Goal: Task Accomplishment & Management: Use online tool/utility

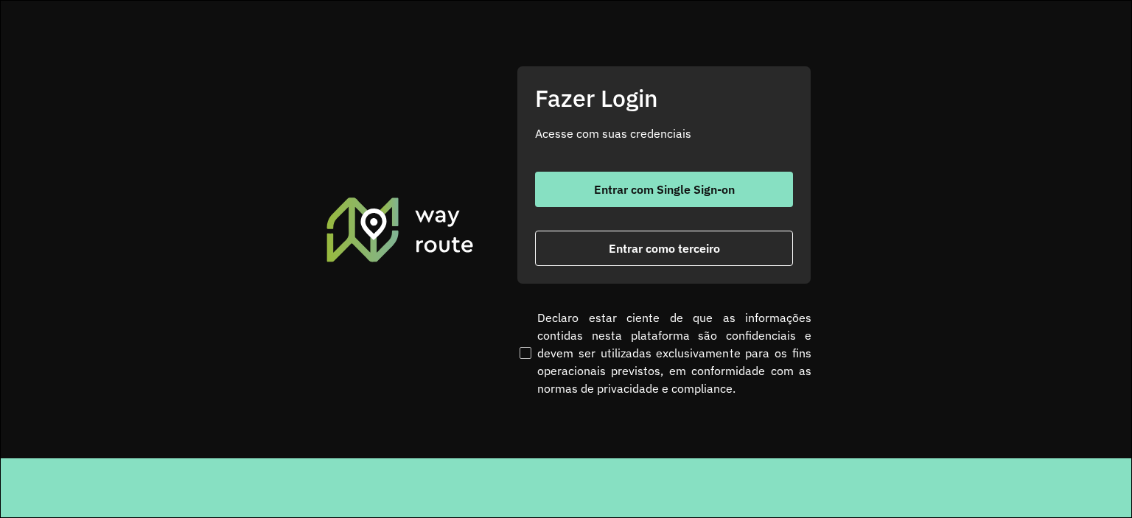
click at [740, 165] on div "Fazer Login Acesse com suas credenciais Entrar com Single Sign-on Entrar como t…" at bounding box center [664, 175] width 295 height 218
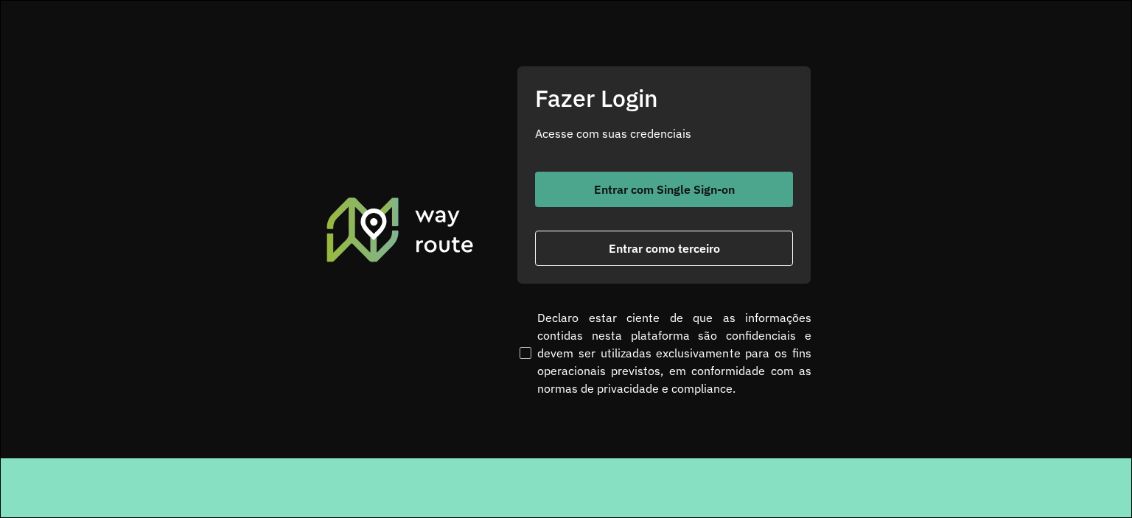
click at [746, 199] on button "Entrar com Single Sign-on" at bounding box center [664, 189] width 258 height 35
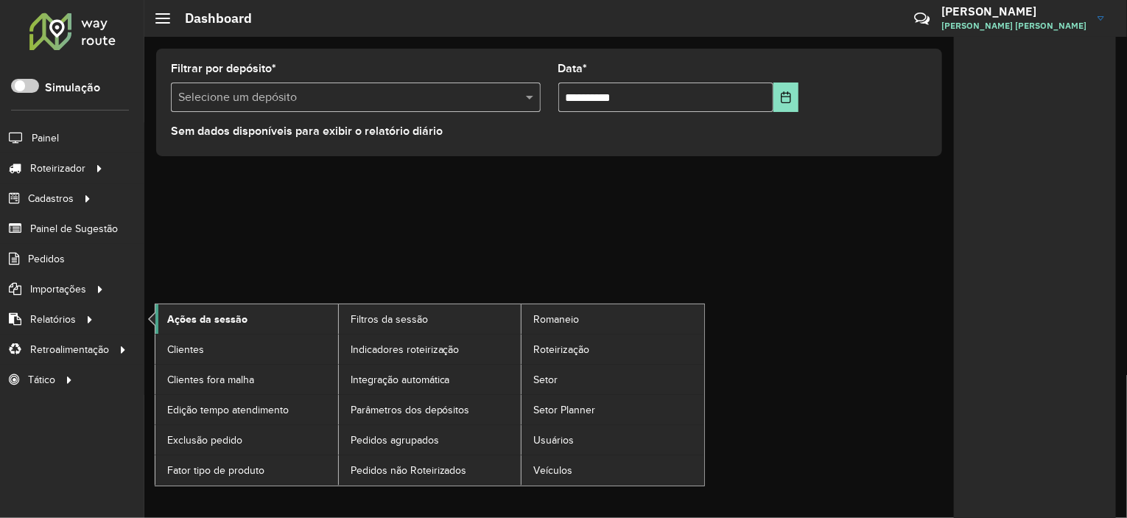
click at [200, 321] on span "Ações da sessão" at bounding box center [207, 319] width 80 height 15
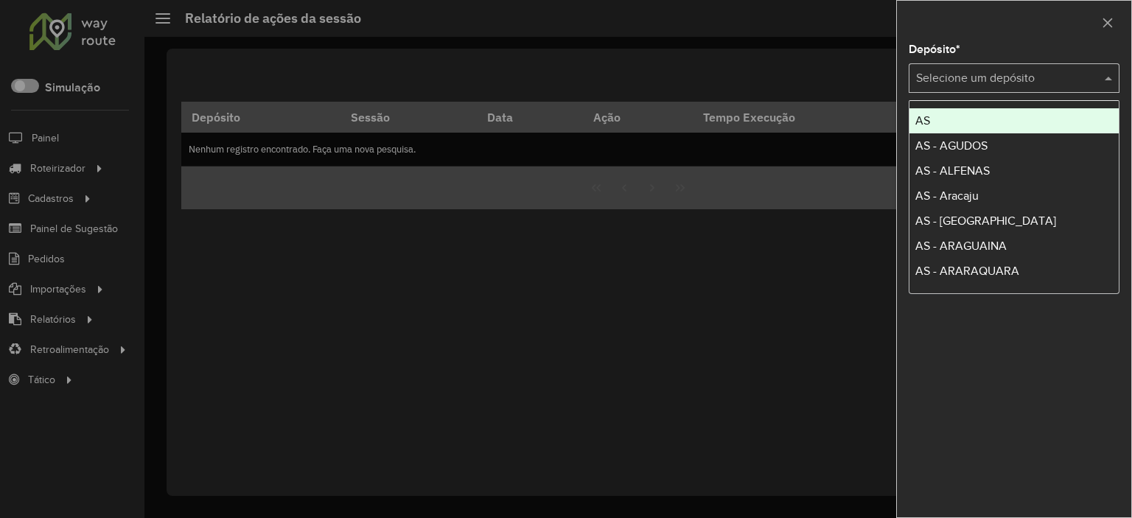
click at [984, 67] on div "Selecione um depósito" at bounding box center [1014, 77] width 211 height 29
type input "***"
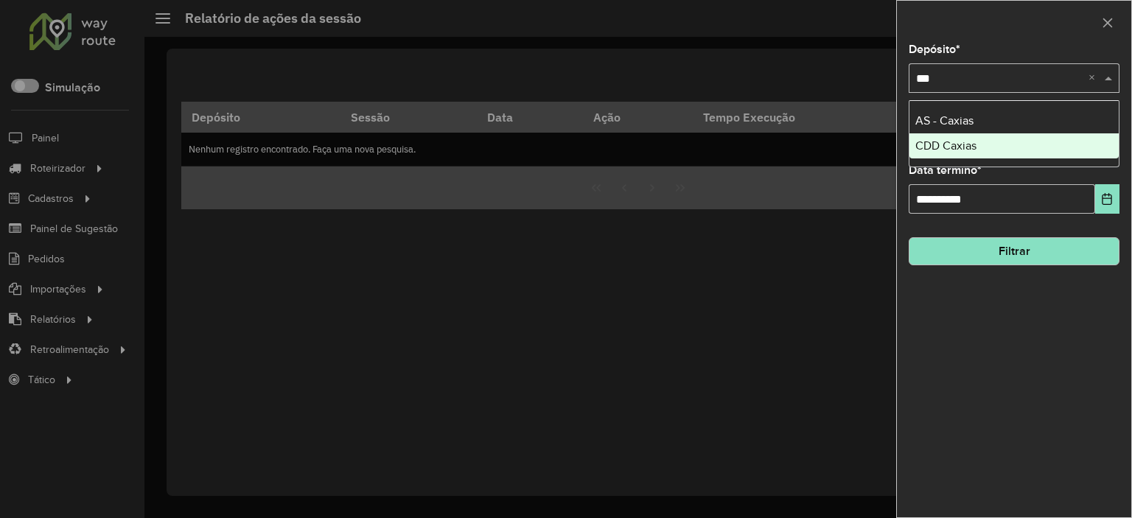
drag, startPoint x: 956, startPoint y: 144, endPoint x: 951, endPoint y: 133, distance: 12.9
click at [955, 144] on span "CDD Caxias" at bounding box center [945, 145] width 61 height 13
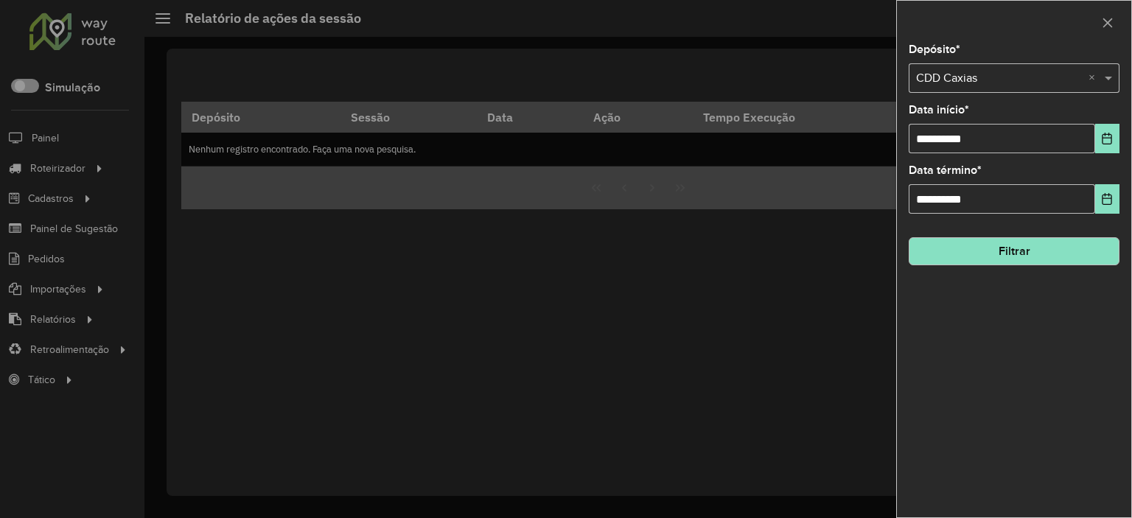
click at [945, 75] on input "text" at bounding box center [999, 79] width 167 height 18
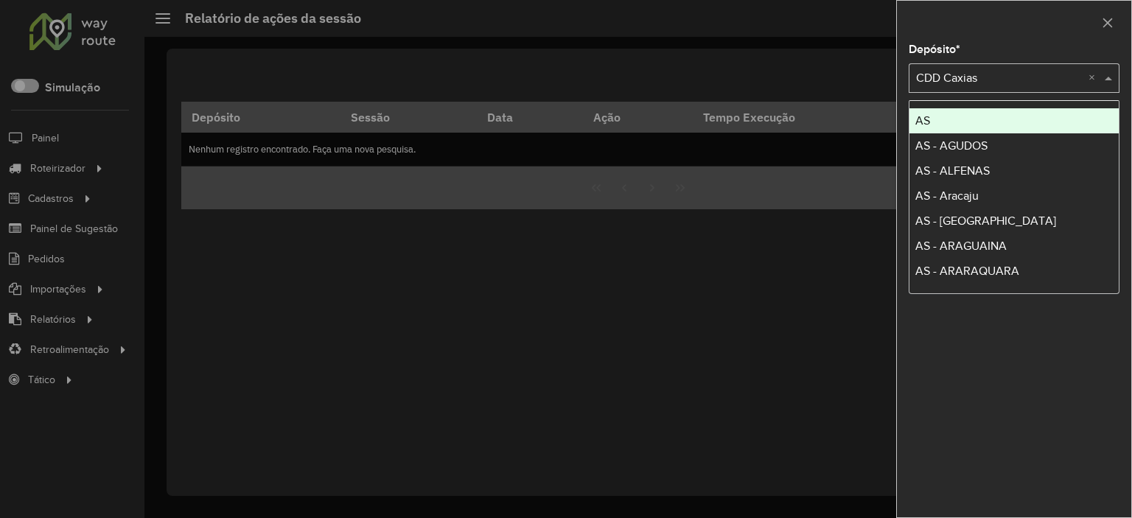
click at [805, 253] on div at bounding box center [566, 259] width 1132 height 518
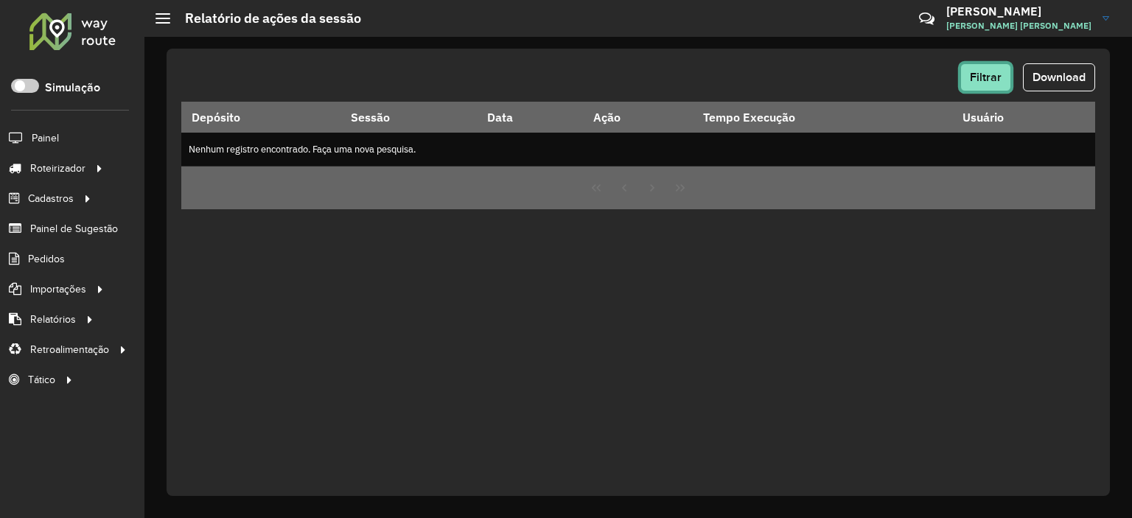
click at [990, 80] on span "Filtrar" at bounding box center [986, 77] width 32 height 13
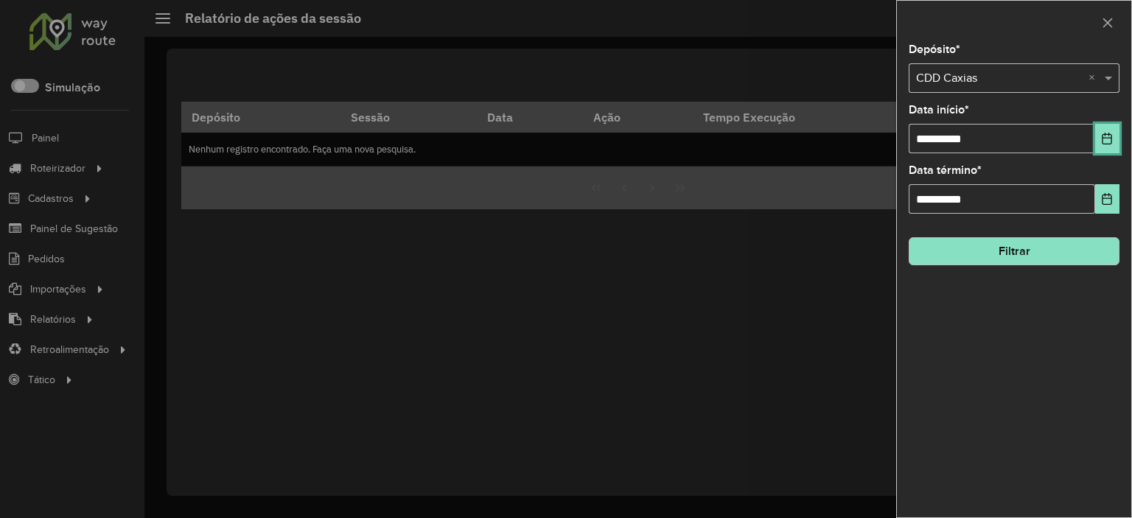
click at [1096, 138] on button "Choose Date" at bounding box center [1107, 138] width 24 height 29
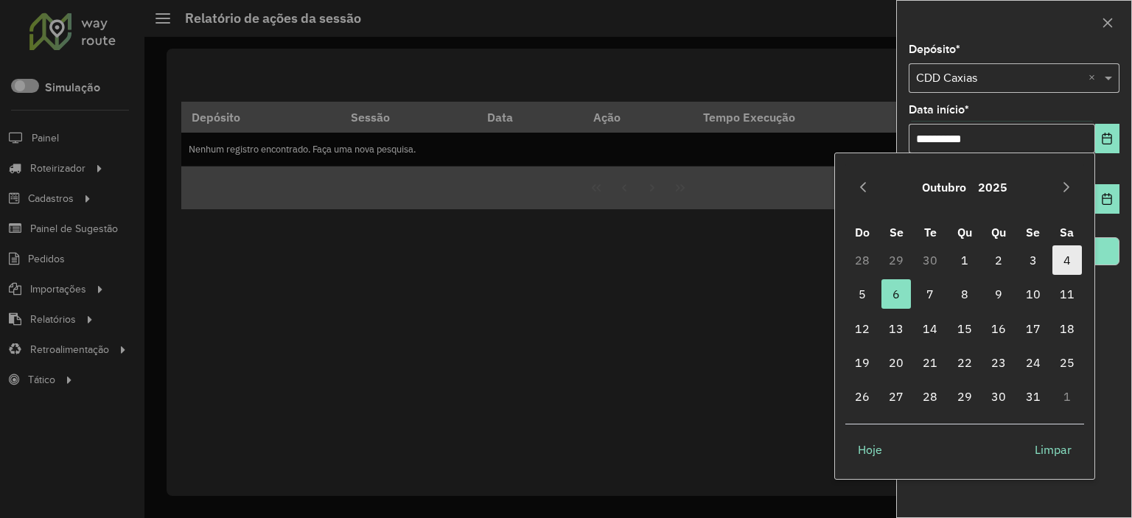
click at [1065, 261] on span "4" at bounding box center [1066, 259] width 29 height 29
type input "**********"
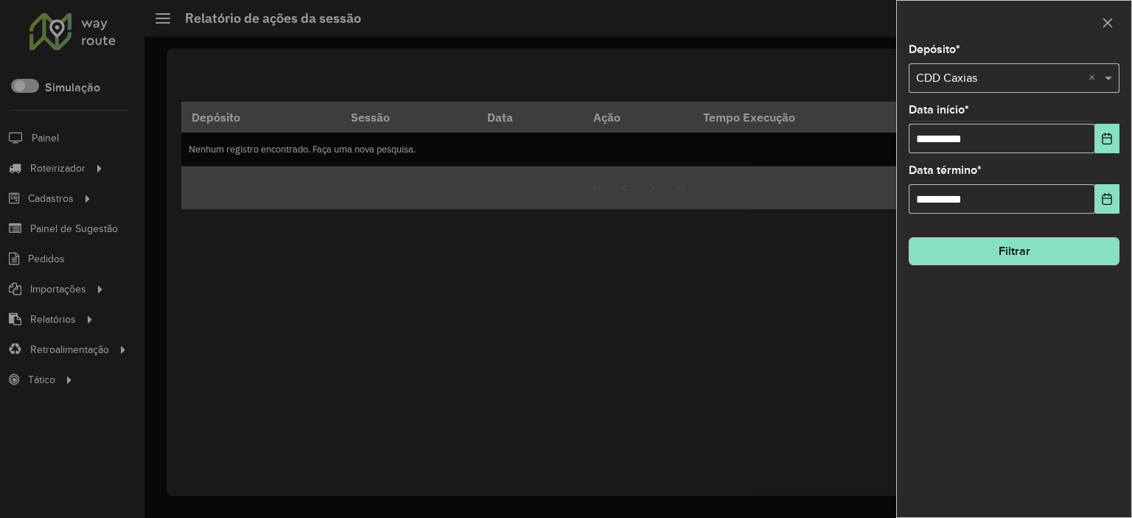
click at [1043, 230] on hb-field-button "Filtrar" at bounding box center [1014, 245] width 211 height 40
click at [1046, 241] on button "Filtrar" at bounding box center [1014, 251] width 211 height 28
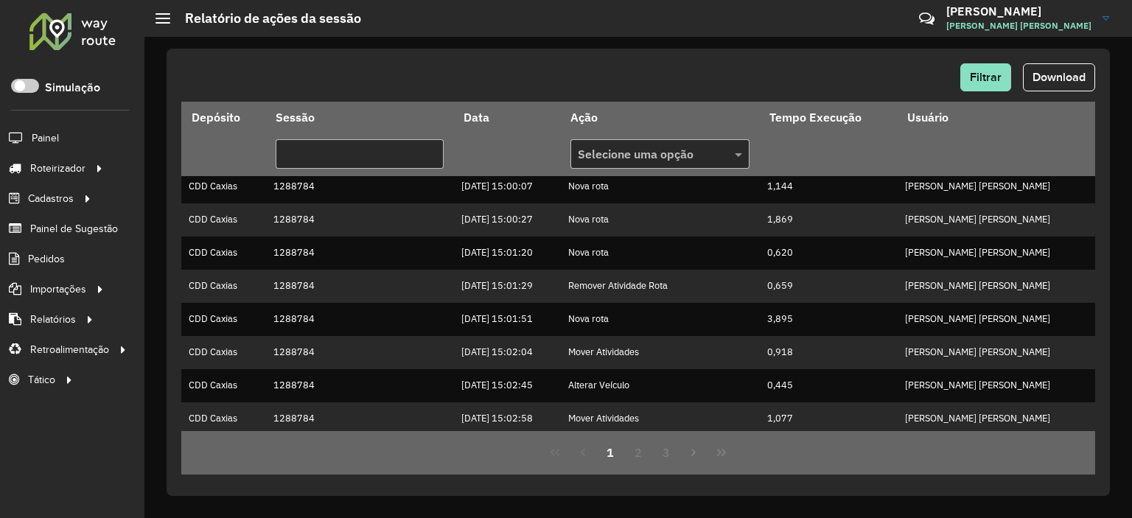
scroll to position [295, 0]
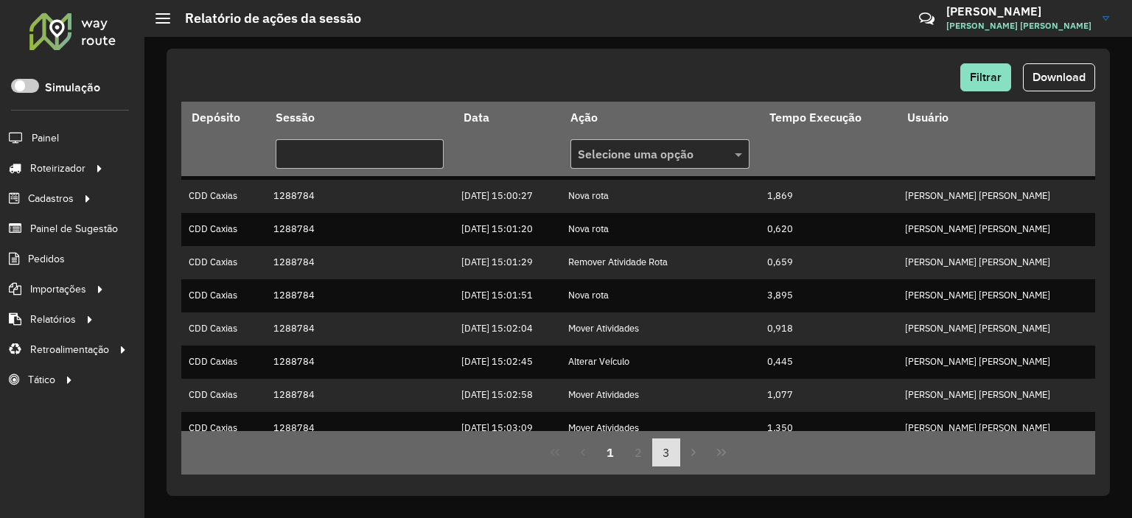
click at [663, 448] on button "3" at bounding box center [666, 452] width 28 height 28
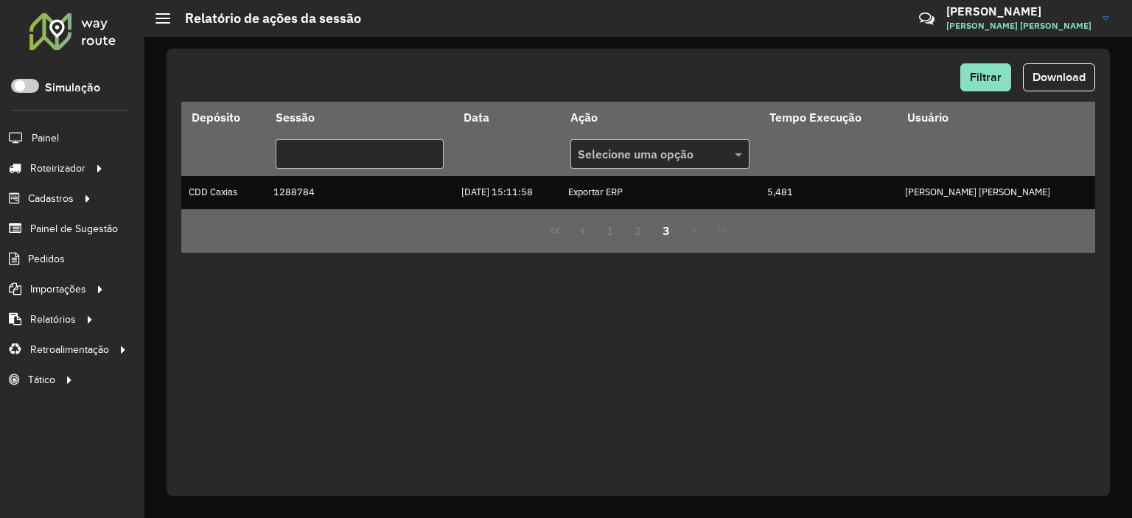
scroll to position [0, 0]
click at [629, 232] on button "2" at bounding box center [638, 231] width 28 height 28
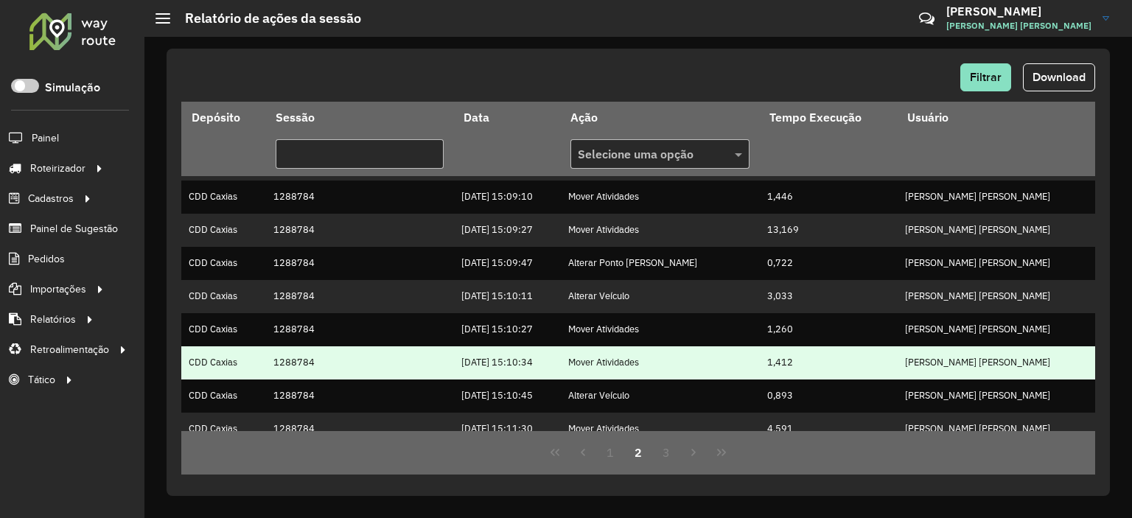
scroll to position [407, 0]
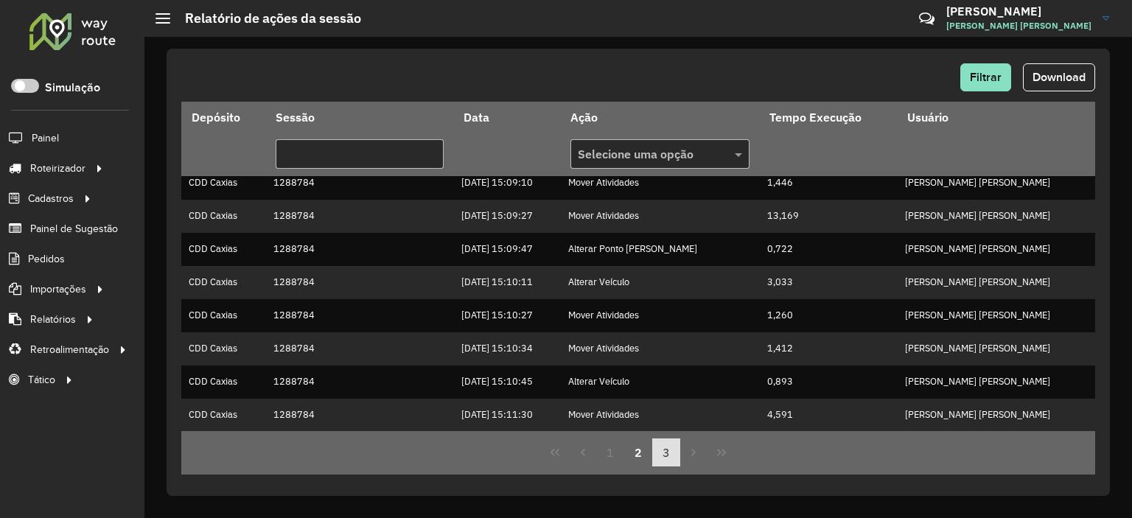
click at [654, 447] on button "3" at bounding box center [666, 452] width 28 height 28
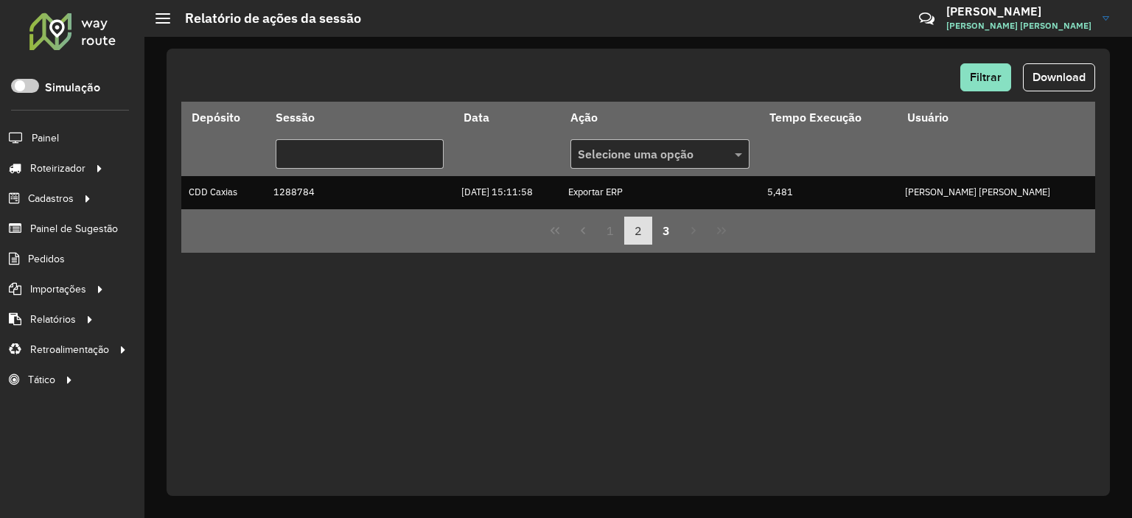
click at [643, 232] on button "2" at bounding box center [638, 231] width 28 height 28
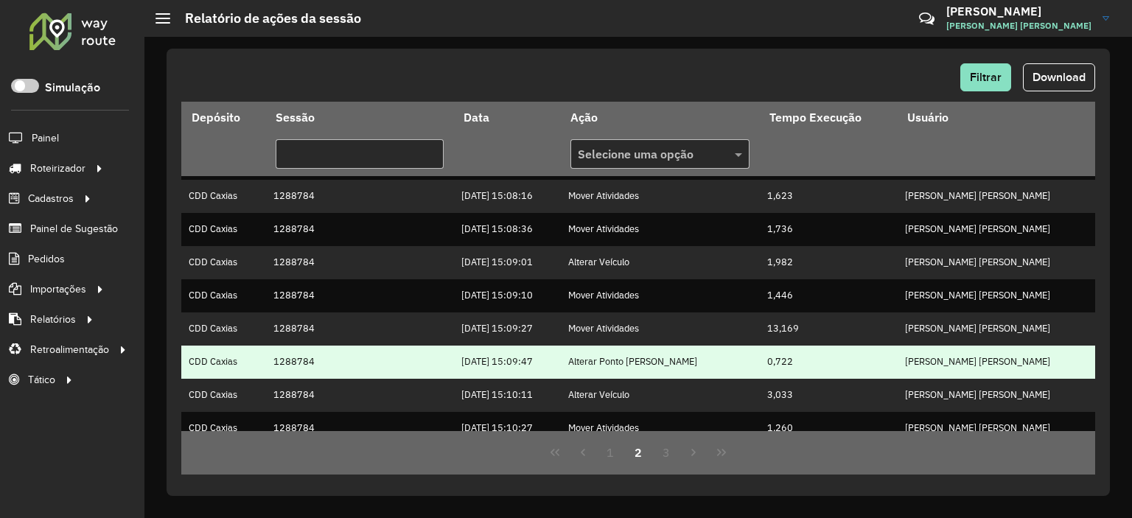
scroll to position [407, 0]
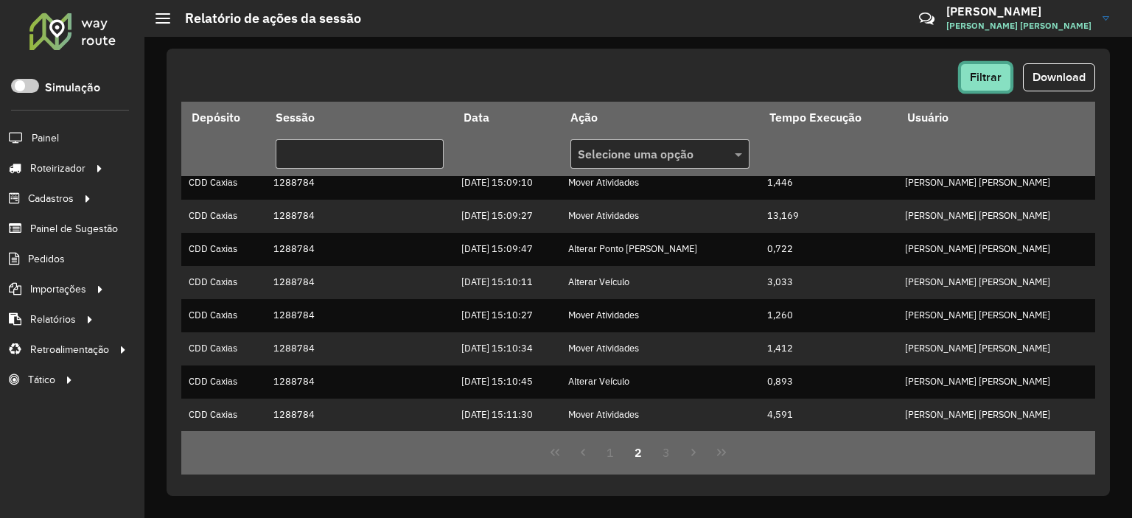
click at [989, 82] on span "Filtrar" at bounding box center [986, 77] width 32 height 13
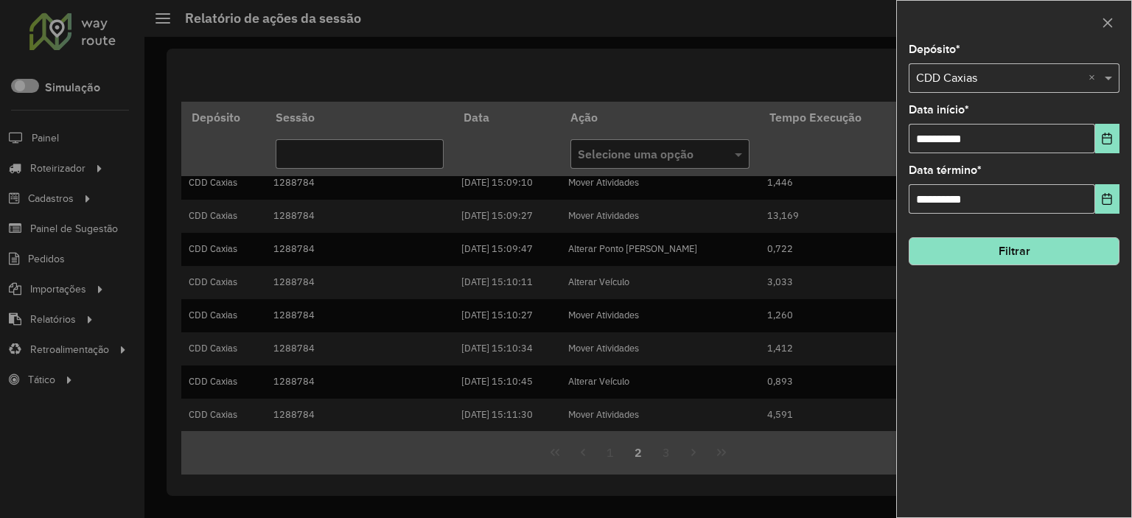
click at [928, 74] on input "text" at bounding box center [999, 79] width 167 height 18
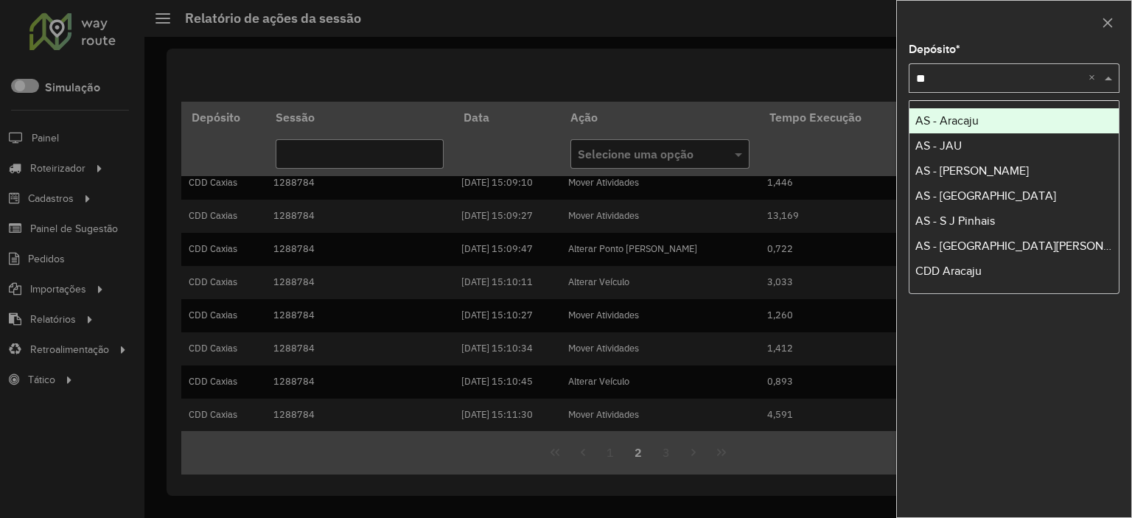
type input "***"
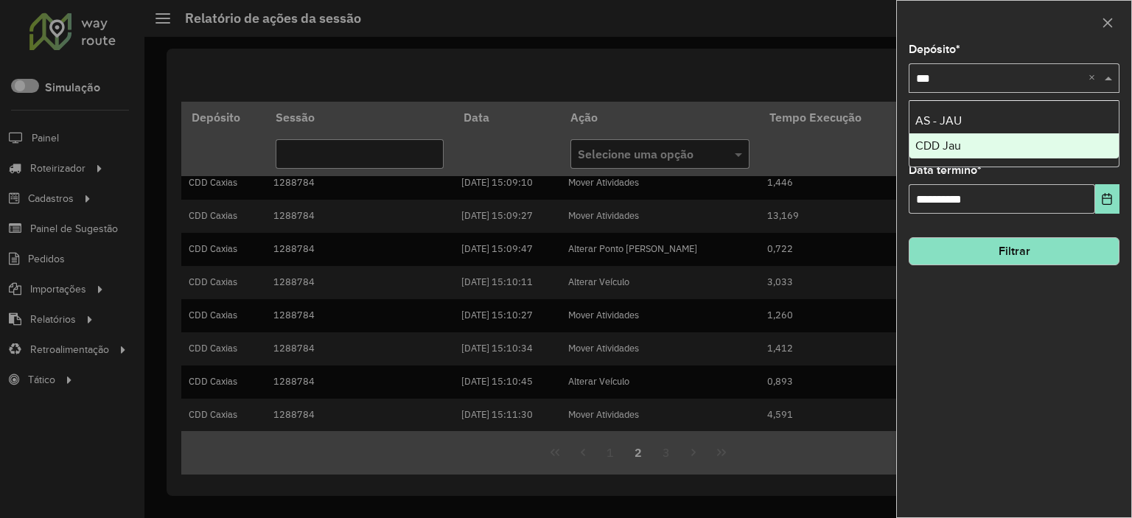
click at [923, 150] on div "CDD Jau" at bounding box center [1013, 145] width 209 height 25
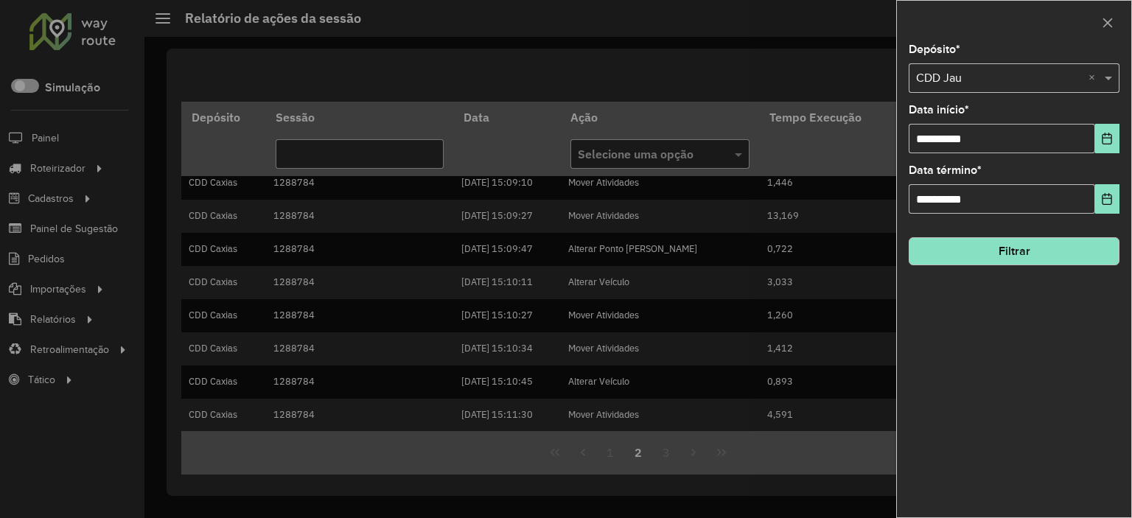
click at [996, 256] on button "Filtrar" at bounding box center [1014, 251] width 211 height 28
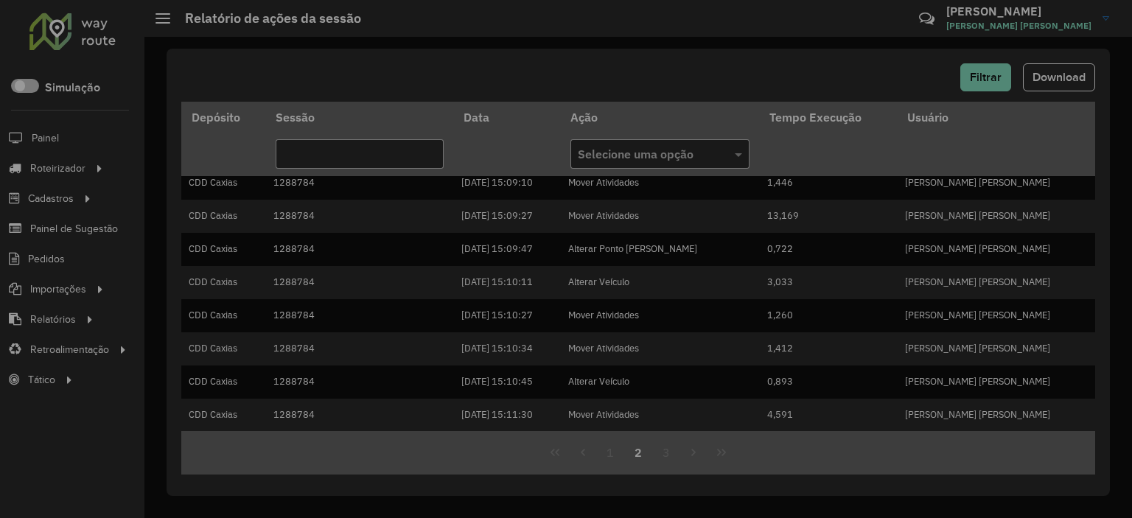
scroll to position [0, 0]
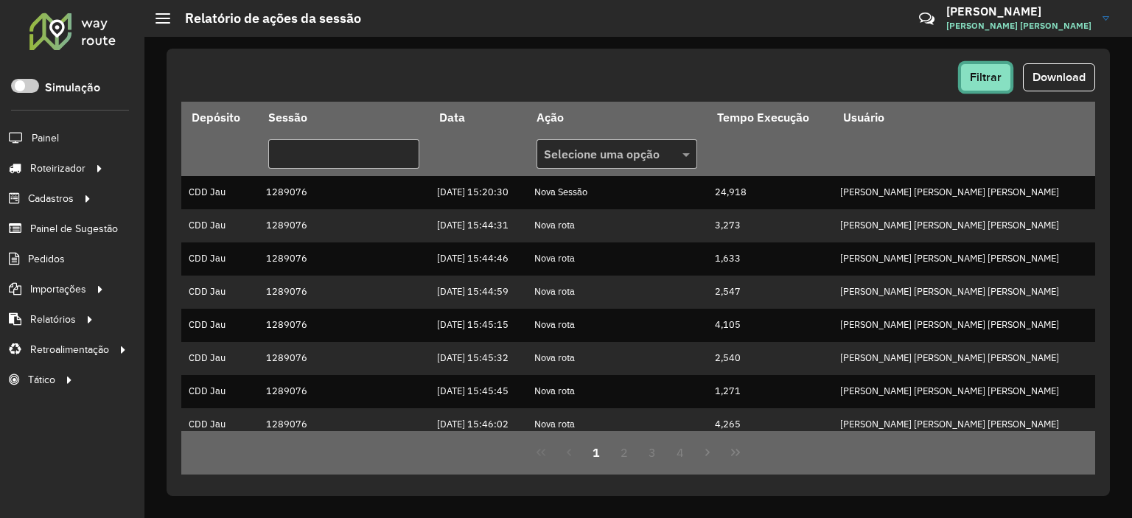
click at [979, 78] on span "Filtrar" at bounding box center [986, 77] width 32 height 13
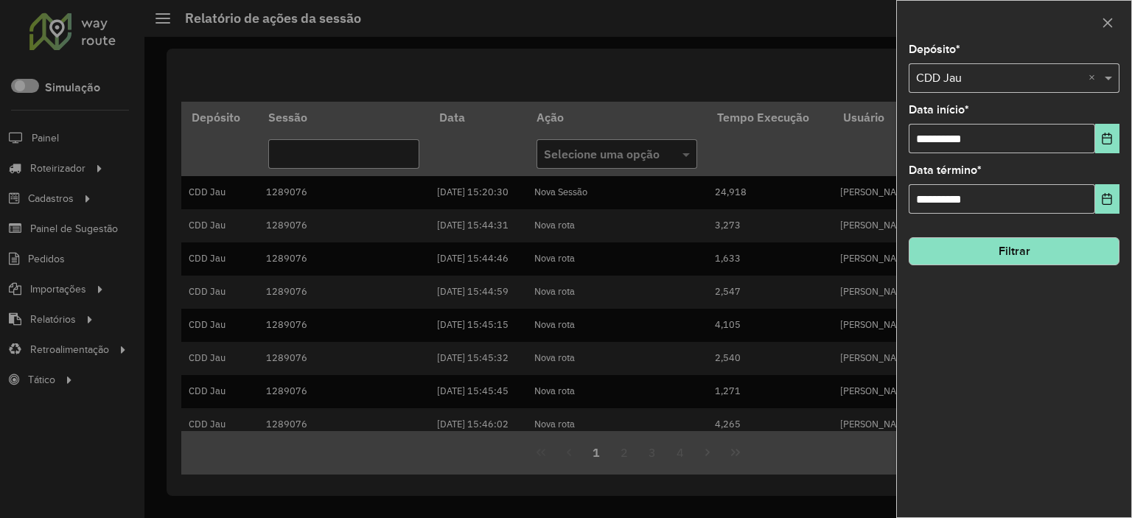
click at [969, 68] on div "Selecione um depósito × CDD Jau ×" at bounding box center [1014, 77] width 211 height 29
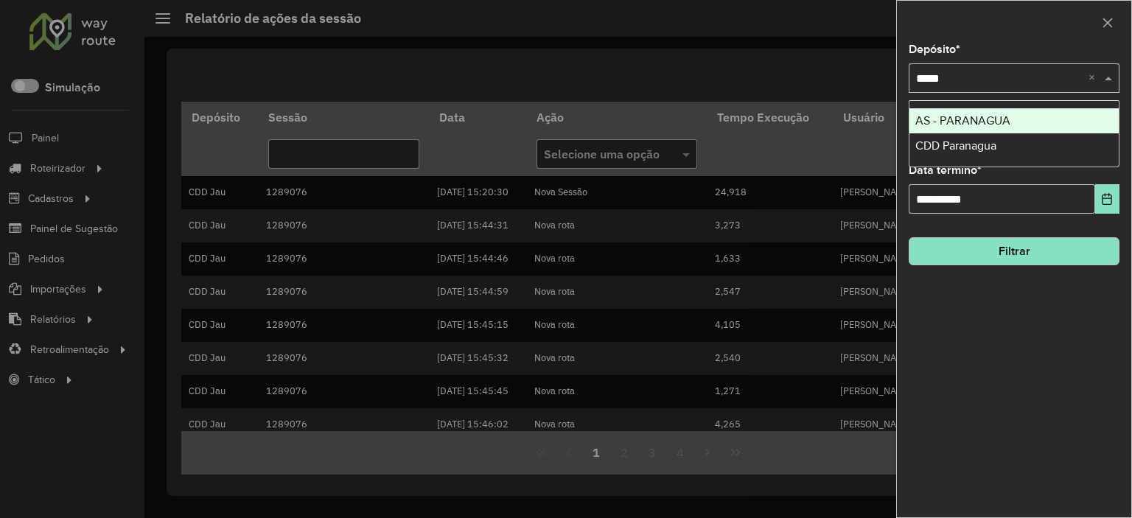
type input "******"
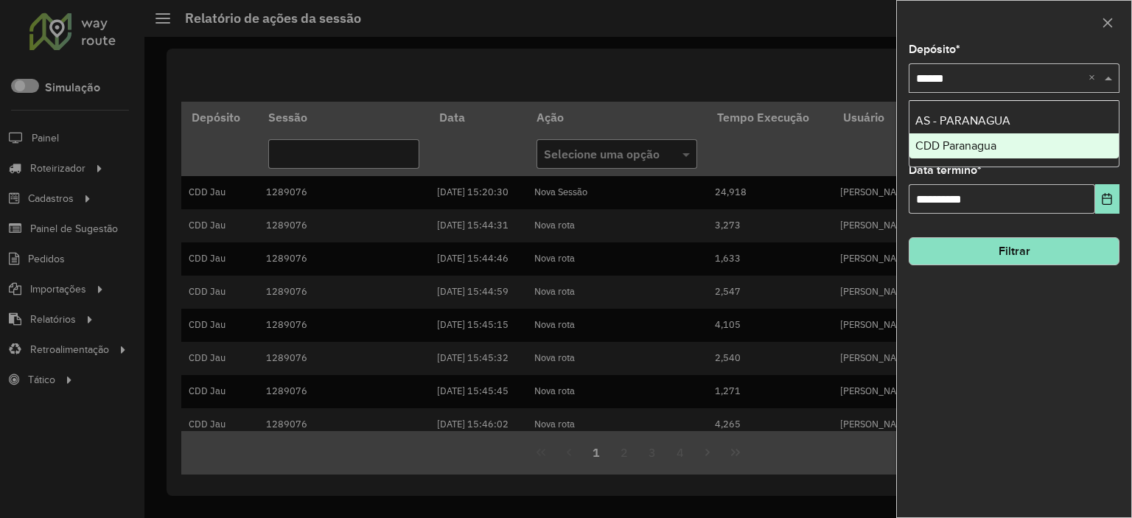
click at [960, 145] on span "CDD Paranagua" at bounding box center [955, 145] width 81 height 13
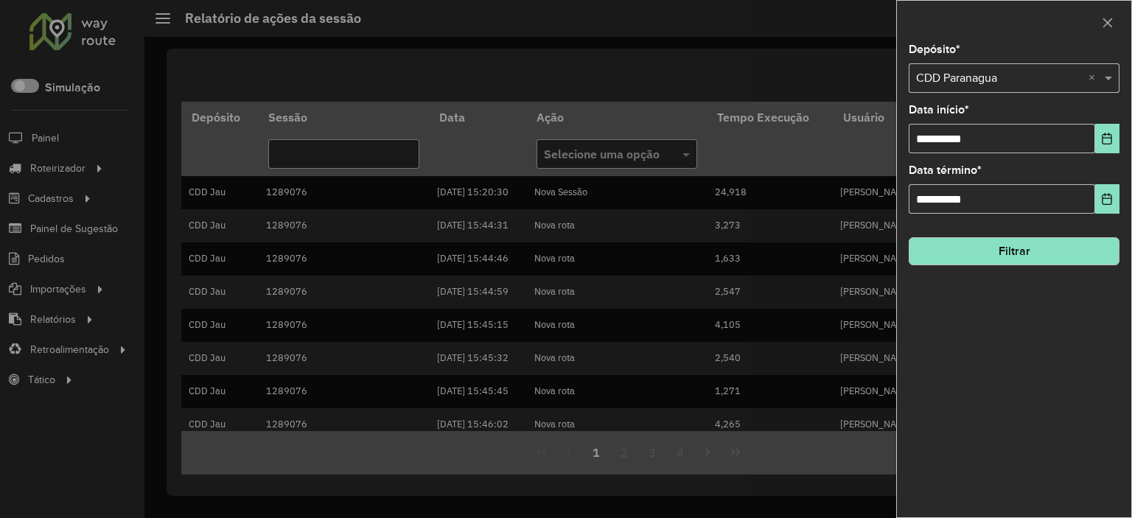
click at [1007, 235] on hb-field-button "Filtrar" at bounding box center [1014, 245] width 211 height 40
click at [1003, 256] on button "Filtrar" at bounding box center [1014, 251] width 211 height 28
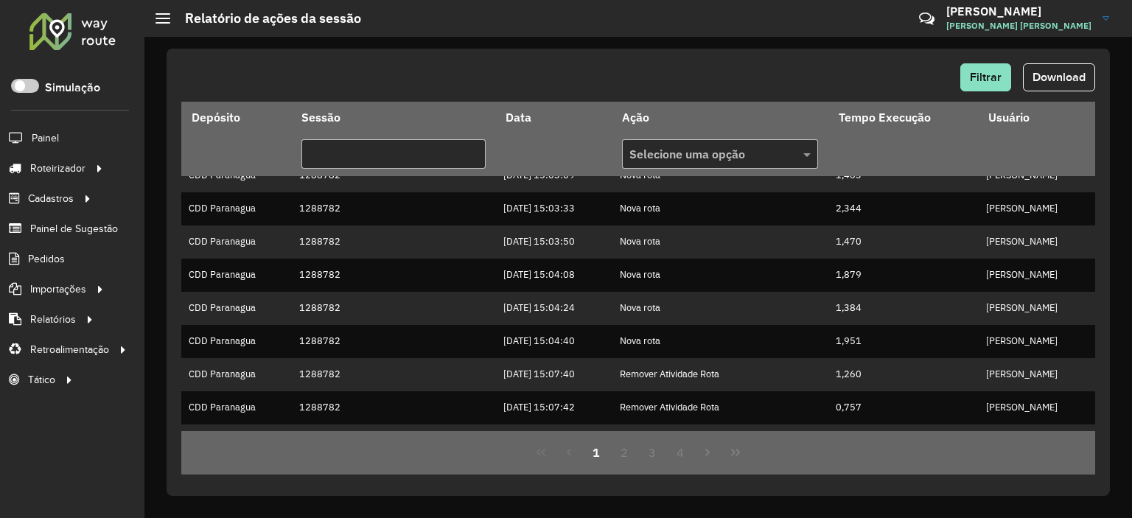
scroll to position [295, 0]
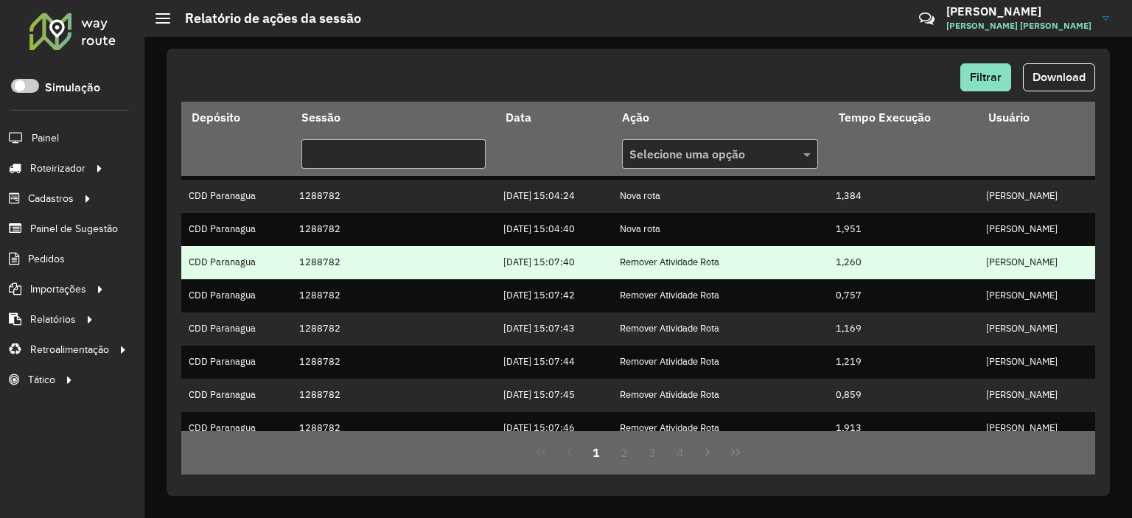
drag, startPoint x: 542, startPoint y: 261, endPoint x: 569, endPoint y: 259, distance: 26.6
click at [569, 259] on td "[DATE] 15:07:40" at bounding box center [554, 262] width 116 height 33
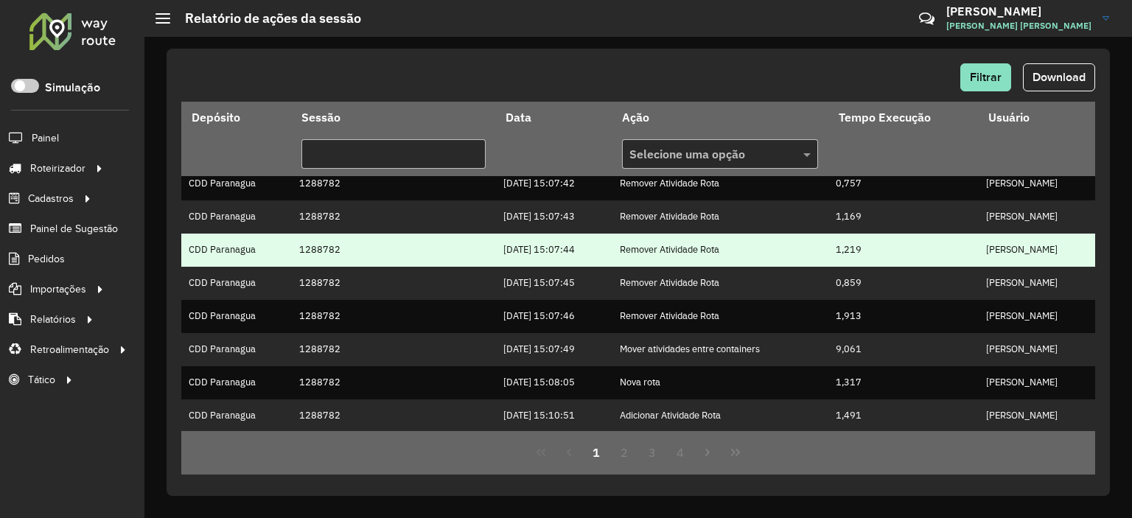
scroll to position [407, 0]
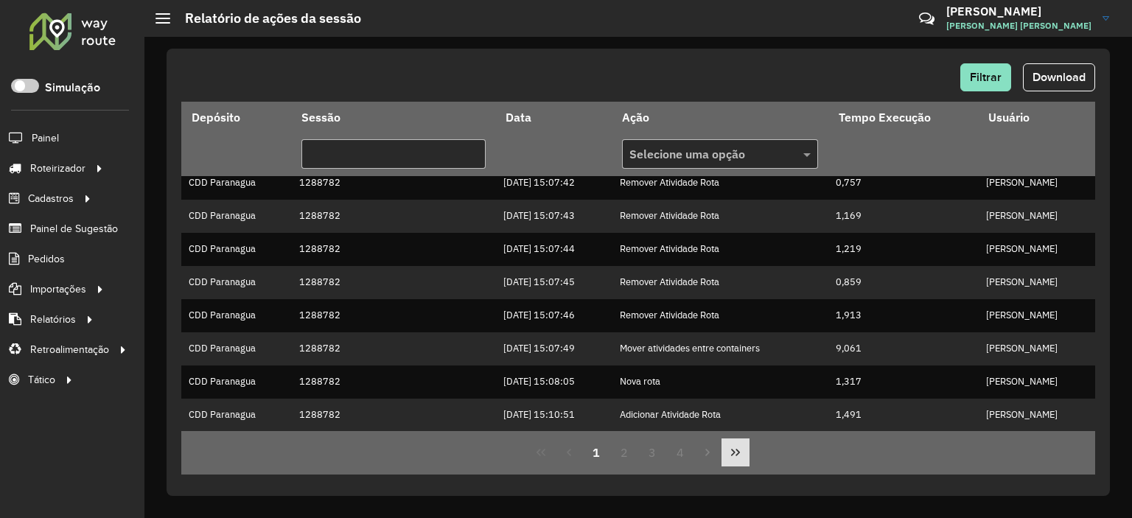
click at [734, 447] on icon "Last Page" at bounding box center [736, 453] width 12 height 12
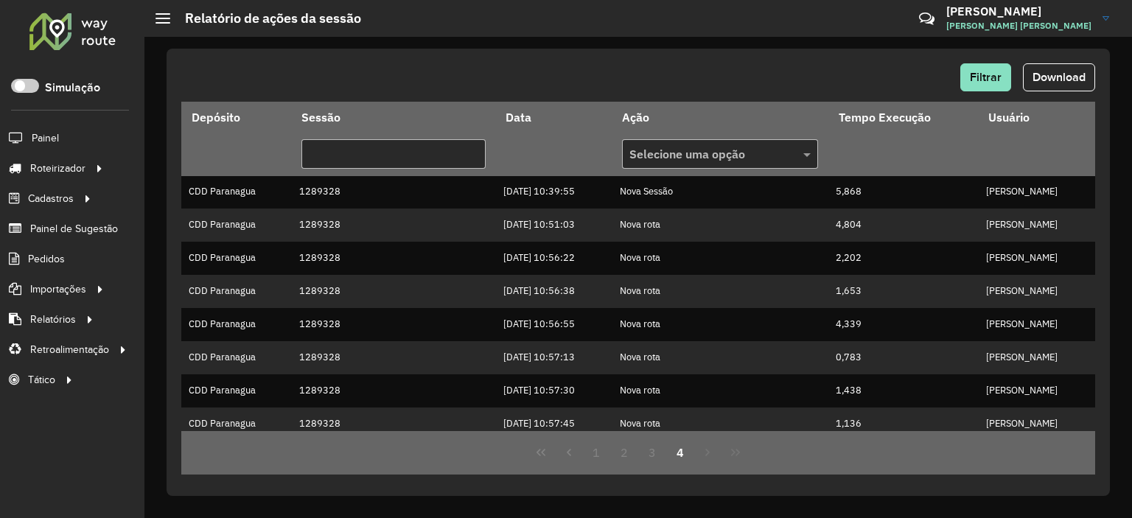
scroll to position [0, 0]
click at [660, 449] on button "3" at bounding box center [652, 452] width 28 height 28
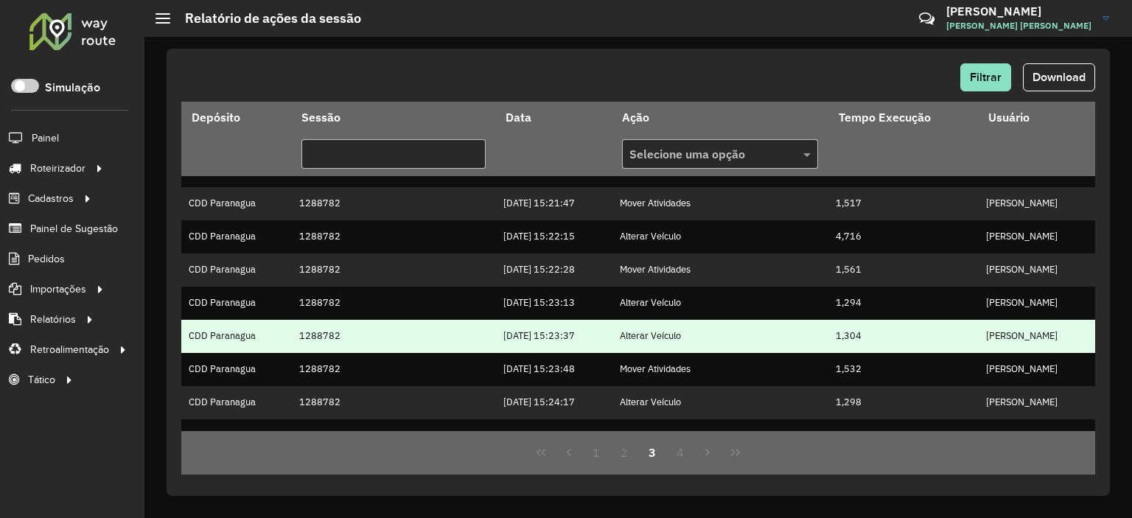
scroll to position [407, 0]
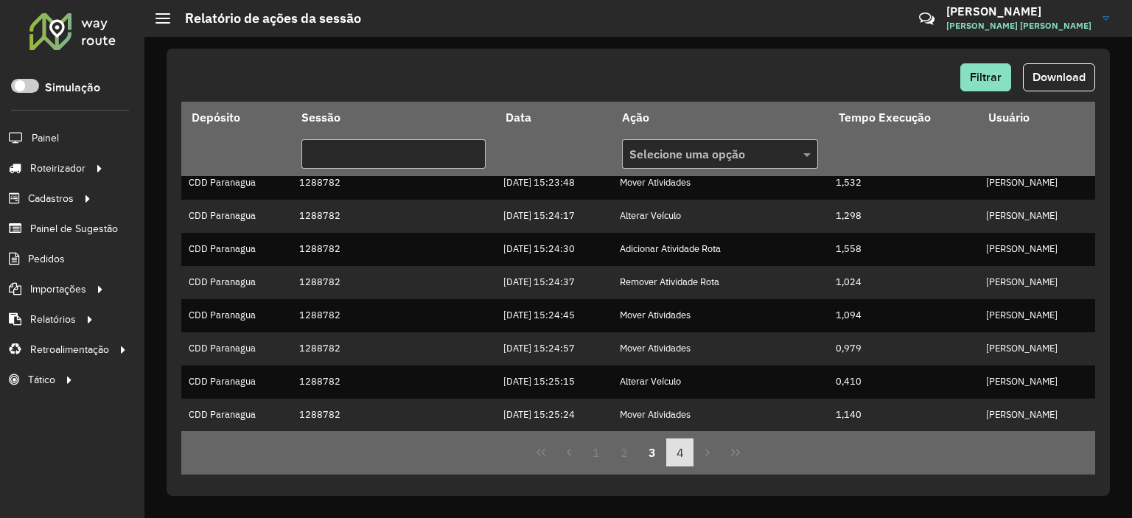
click at [675, 455] on button "4" at bounding box center [680, 452] width 28 height 28
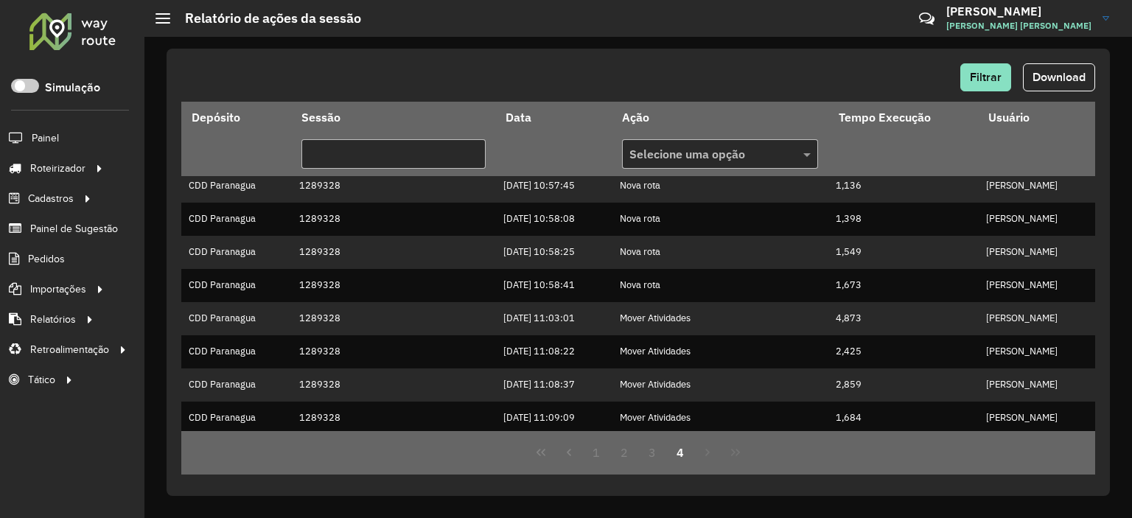
scroll to position [308, 0]
